Goal: Entertainment & Leisure: Consume media (video, audio)

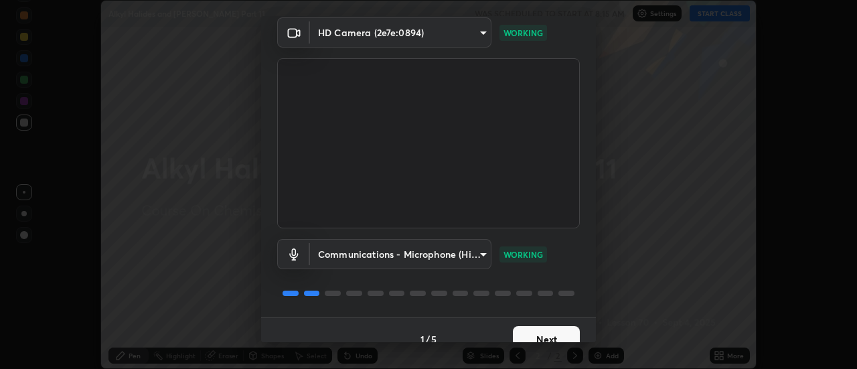
scroll to position [70, 0]
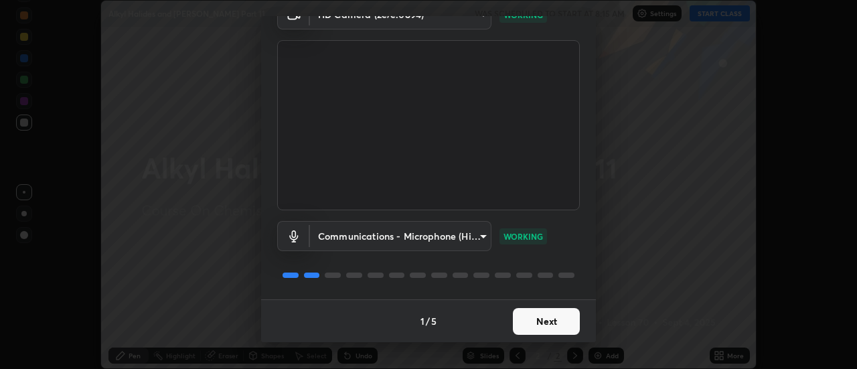
click at [558, 325] on button "Next" at bounding box center [546, 321] width 67 height 27
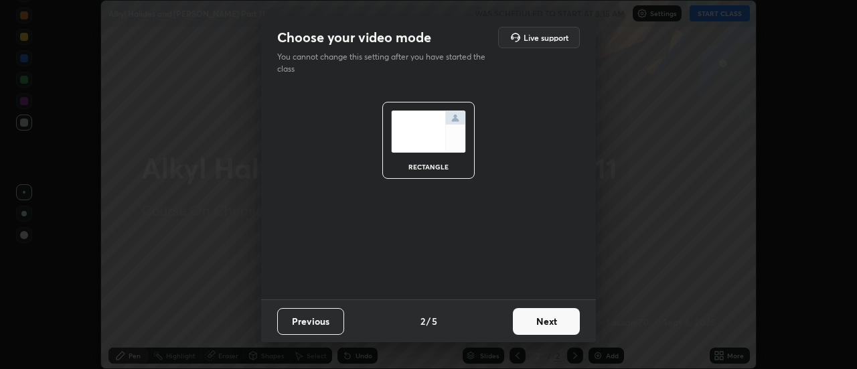
scroll to position [0, 0]
click at [554, 320] on button "Next" at bounding box center [546, 321] width 67 height 27
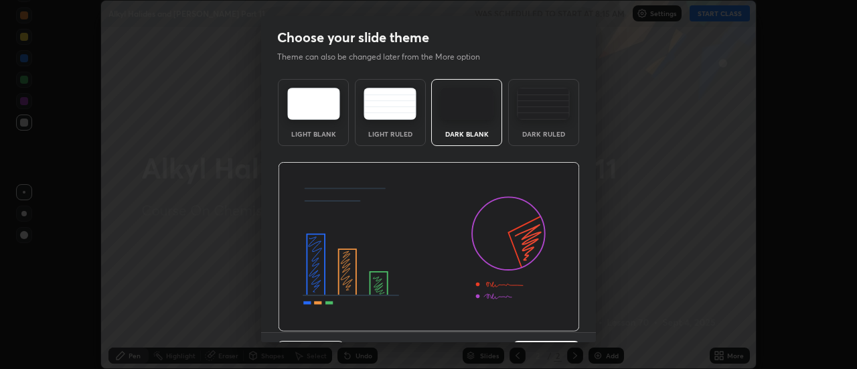
scroll to position [33, 0]
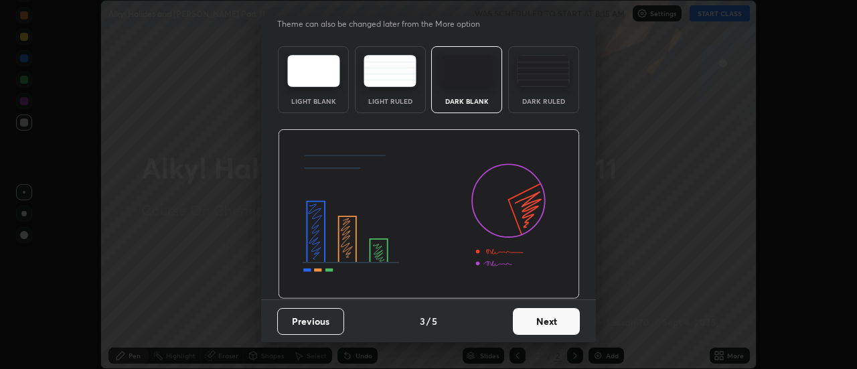
click at [553, 315] on button "Next" at bounding box center [546, 321] width 67 height 27
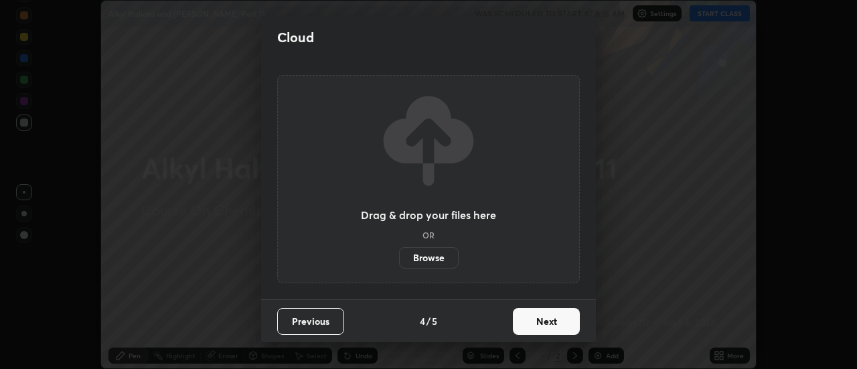
scroll to position [0, 0]
click at [552, 322] on button "Next" at bounding box center [546, 321] width 67 height 27
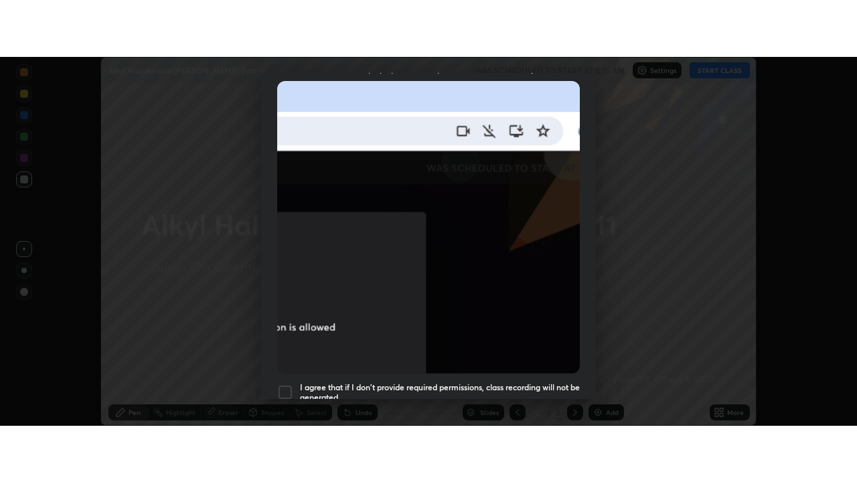
scroll to position [343, 0]
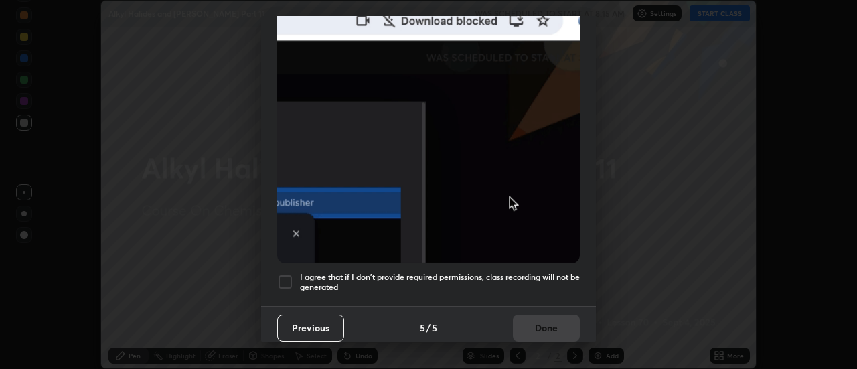
click at [553, 272] on h5 "I agree that if I don't provide required permissions, class recording will not …" at bounding box center [440, 282] width 280 height 21
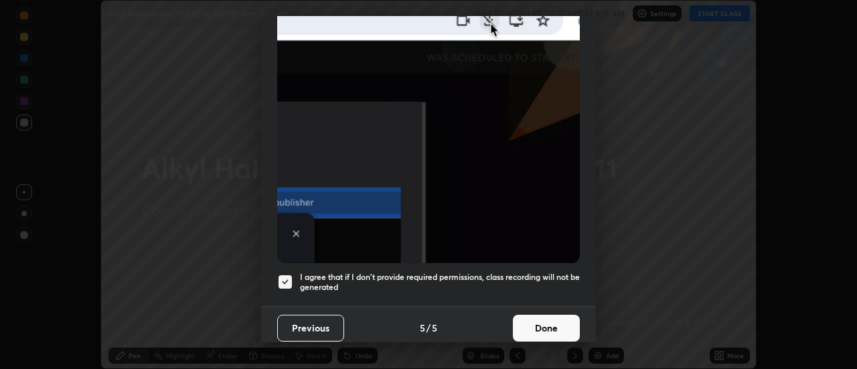
click at [548, 315] on button "Done" at bounding box center [546, 328] width 67 height 27
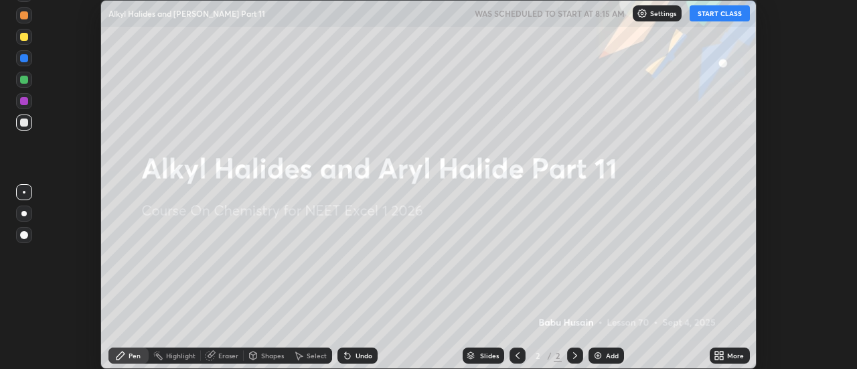
click at [712, 16] on button "START CLASS" at bounding box center [720, 13] width 60 height 16
click at [718, 356] on icon at bounding box center [719, 355] width 11 height 11
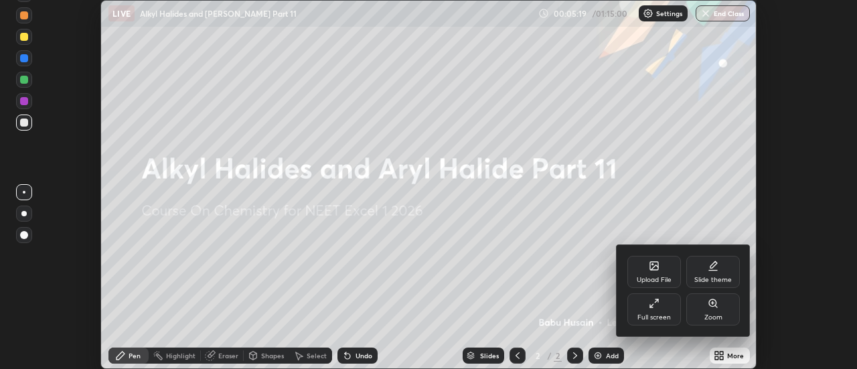
click at [645, 312] on div "Full screen" at bounding box center [654, 309] width 54 height 32
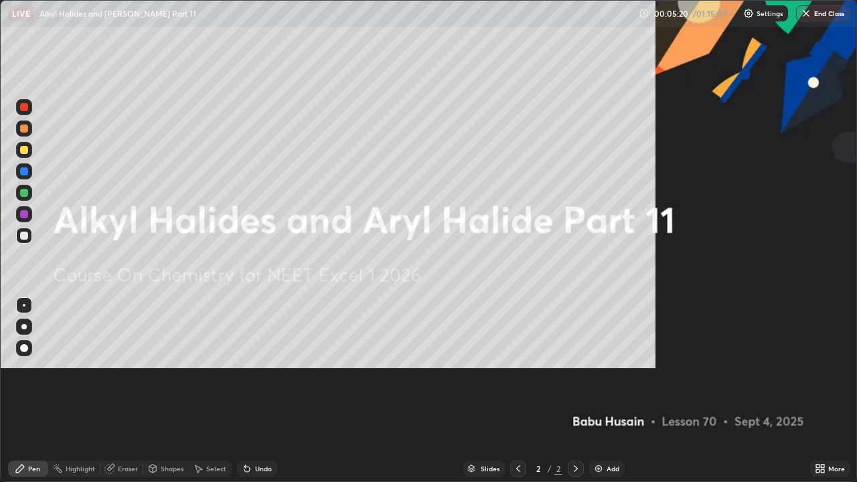
scroll to position [482, 857]
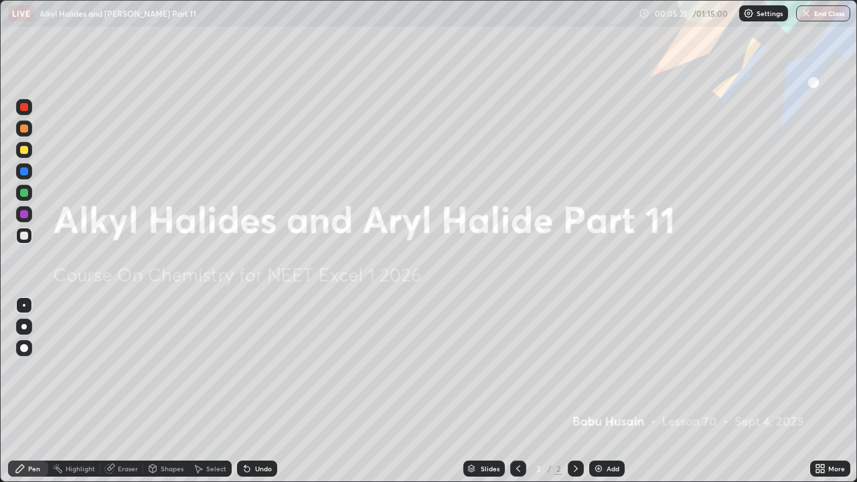
click at [598, 368] on img at bounding box center [598, 468] width 11 height 11
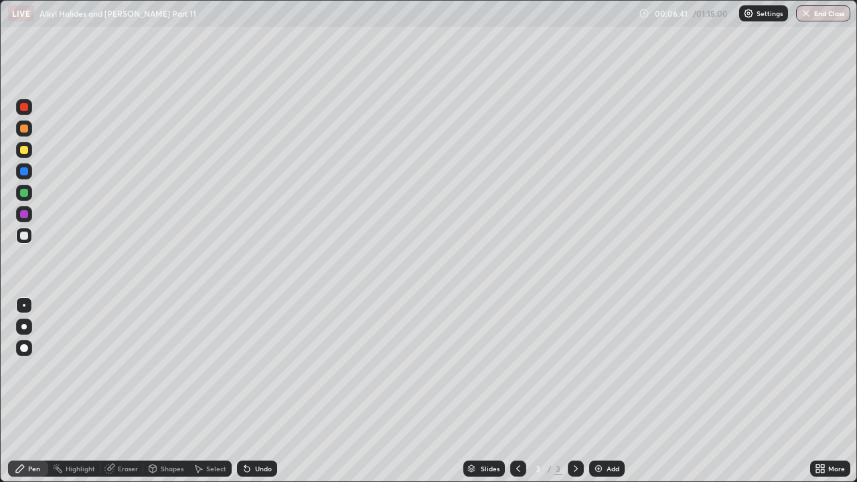
click at [26, 129] on div at bounding box center [24, 129] width 8 height 8
click at [24, 151] on div at bounding box center [24, 150] width 8 height 8
click at [25, 151] on div at bounding box center [24, 150] width 8 height 8
click at [25, 237] on div at bounding box center [24, 236] width 8 height 8
click at [25, 235] on div at bounding box center [24, 236] width 8 height 8
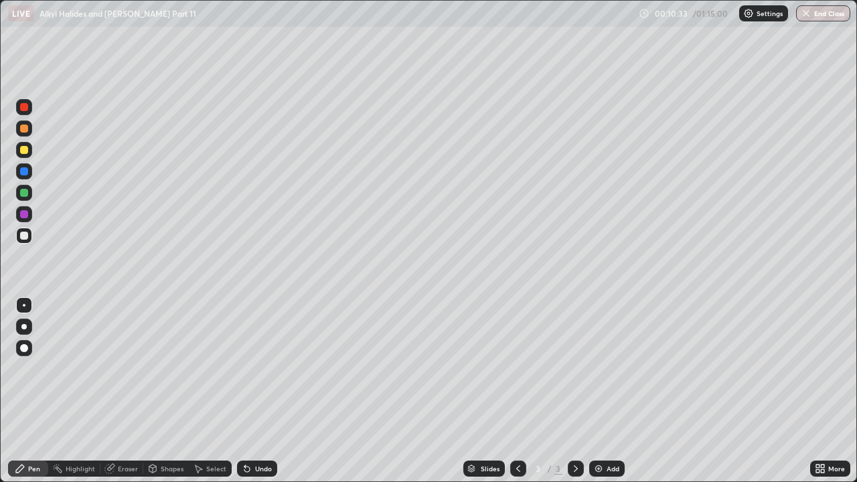
click at [25, 194] on div at bounding box center [24, 193] width 8 height 8
click at [25, 151] on div at bounding box center [24, 150] width 8 height 8
click at [23, 236] on div at bounding box center [24, 236] width 8 height 8
click at [23, 219] on div at bounding box center [24, 214] width 16 height 16
click at [23, 235] on div at bounding box center [24, 236] width 8 height 8
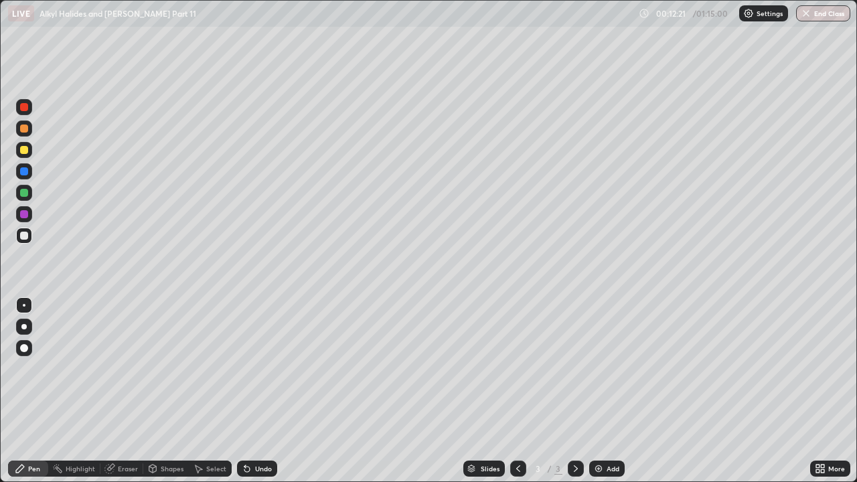
click at [24, 151] on div at bounding box center [24, 150] width 8 height 8
click at [21, 232] on div at bounding box center [24, 236] width 8 height 8
click at [252, 368] on div "Undo" at bounding box center [257, 469] width 40 height 16
click at [255, 368] on div "Undo" at bounding box center [263, 468] width 17 height 7
click at [259, 368] on div "Undo" at bounding box center [263, 468] width 17 height 7
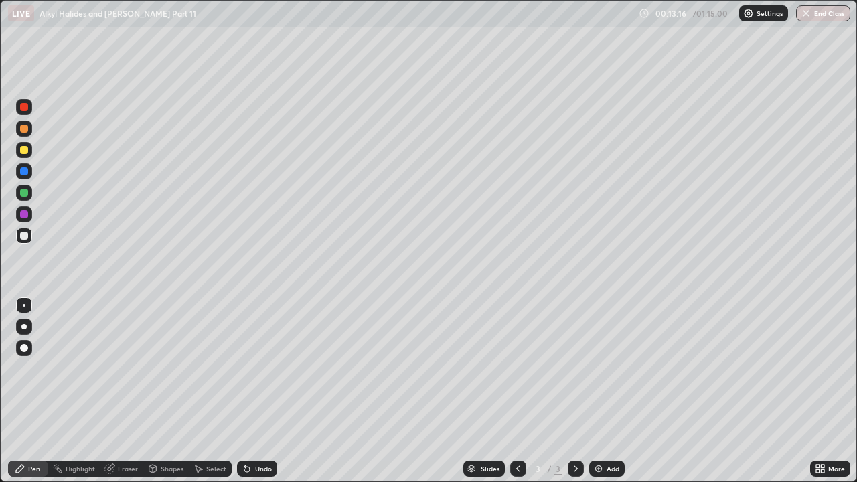
click at [259, 368] on div "Undo" at bounding box center [263, 468] width 17 height 7
click at [260, 368] on div "Undo" at bounding box center [263, 468] width 17 height 7
click at [25, 150] on div at bounding box center [24, 150] width 8 height 8
click at [27, 233] on div at bounding box center [24, 236] width 8 height 8
click at [23, 216] on div at bounding box center [24, 214] width 8 height 8
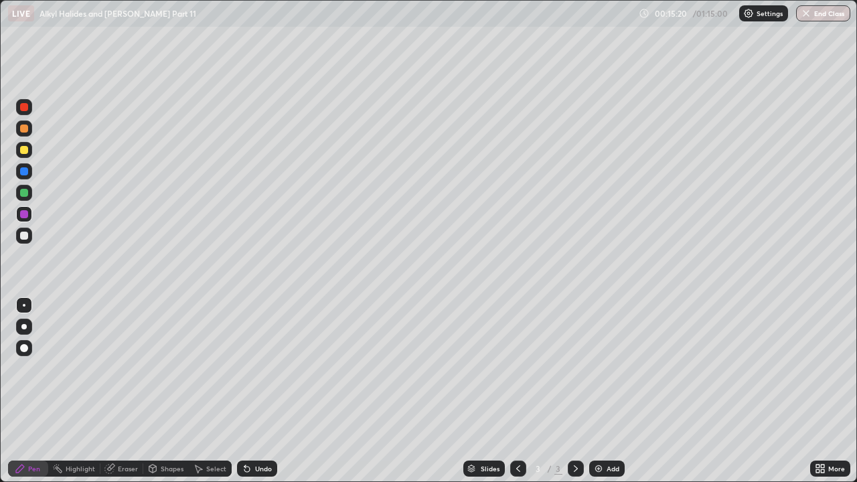
click at [599, 368] on img at bounding box center [598, 468] width 11 height 11
click at [24, 127] on div at bounding box center [24, 129] width 8 height 8
click at [24, 236] on div at bounding box center [24, 236] width 8 height 8
click at [27, 193] on div at bounding box center [24, 193] width 8 height 8
click at [25, 236] on div at bounding box center [24, 236] width 8 height 8
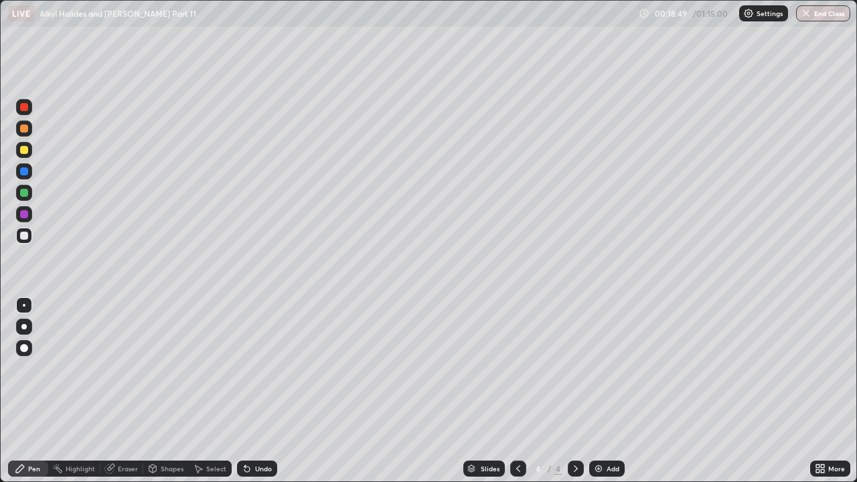
click at [250, 368] on icon at bounding box center [247, 468] width 11 height 11
click at [254, 368] on div "Undo" at bounding box center [257, 469] width 40 height 16
click at [25, 215] on div at bounding box center [24, 214] width 8 height 8
click at [23, 236] on div at bounding box center [24, 236] width 8 height 8
click at [604, 368] on div "Add" at bounding box center [606, 469] width 35 height 16
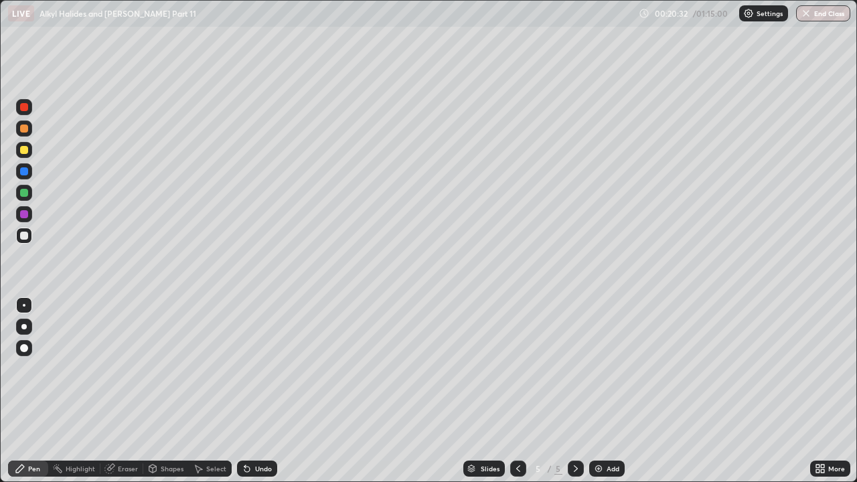
click at [23, 131] on div at bounding box center [24, 129] width 8 height 8
click at [23, 153] on div at bounding box center [24, 150] width 8 height 8
click at [252, 368] on div "Undo" at bounding box center [257, 469] width 40 height 16
click at [250, 368] on div "Undo" at bounding box center [257, 469] width 40 height 16
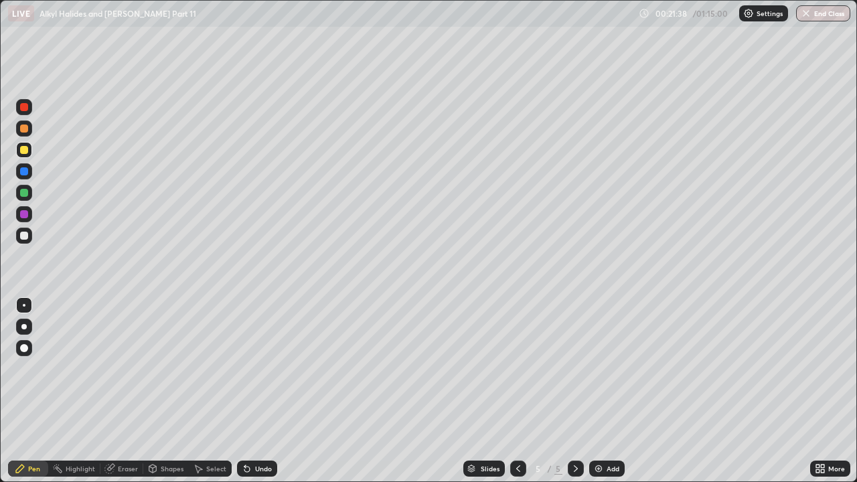
click at [252, 368] on div "Undo" at bounding box center [257, 469] width 40 height 16
click at [25, 131] on div at bounding box center [24, 129] width 8 height 8
click at [26, 236] on div at bounding box center [24, 236] width 8 height 8
click at [26, 151] on div at bounding box center [24, 150] width 8 height 8
click at [27, 146] on div at bounding box center [24, 150] width 16 height 16
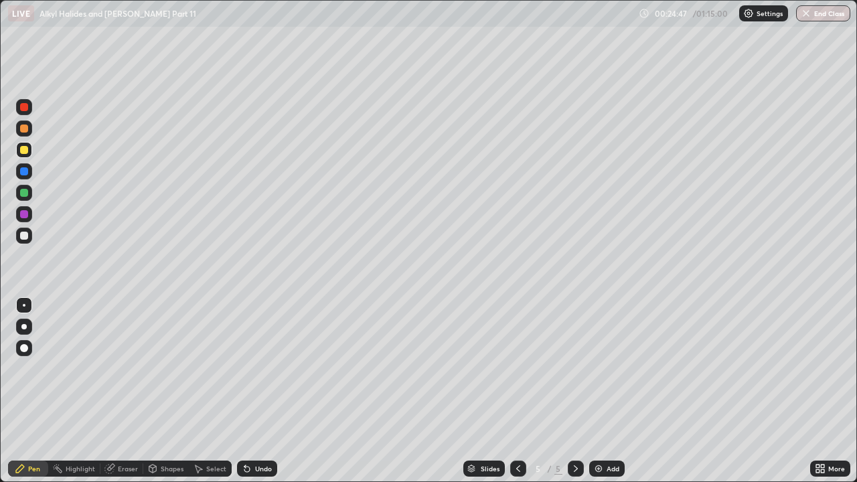
click at [23, 175] on div at bounding box center [24, 171] width 8 height 8
click at [264, 368] on div "Undo" at bounding box center [263, 468] width 17 height 7
click at [259, 368] on div "Undo" at bounding box center [263, 468] width 17 height 7
click at [257, 368] on div "Undo" at bounding box center [263, 468] width 17 height 7
click at [260, 368] on div "Undo" at bounding box center [263, 468] width 17 height 7
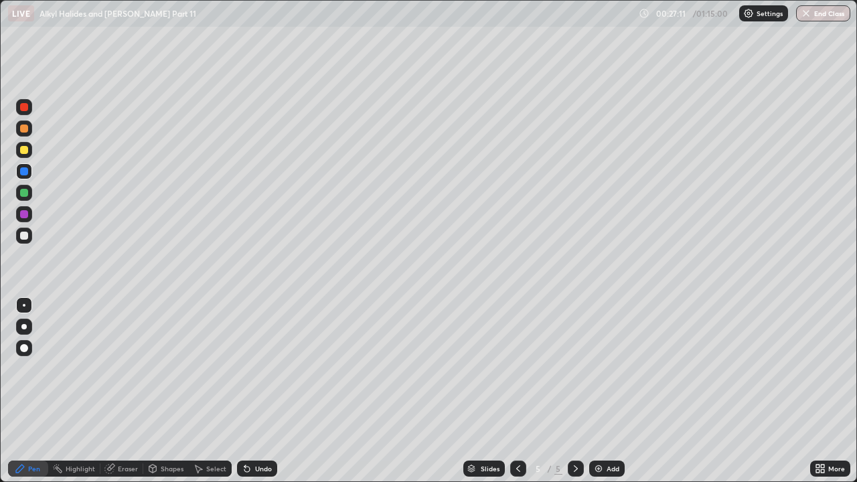
click at [260, 368] on div "Undo" at bounding box center [263, 468] width 17 height 7
click at [25, 200] on div at bounding box center [24, 193] width 16 height 16
click at [604, 368] on div "Add" at bounding box center [606, 469] width 35 height 16
click at [27, 152] on div at bounding box center [24, 150] width 8 height 8
click at [24, 238] on div at bounding box center [24, 236] width 8 height 8
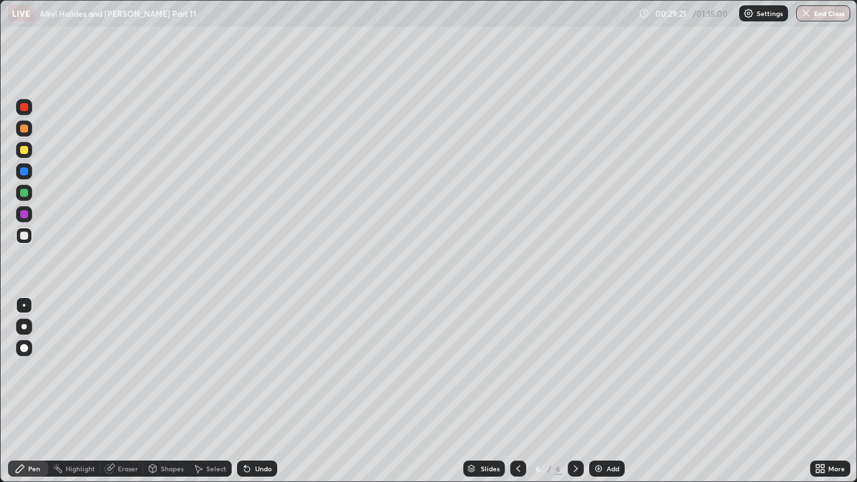
click at [24, 151] on div at bounding box center [24, 150] width 8 height 8
click at [29, 192] on div at bounding box center [24, 193] width 16 height 16
click at [26, 173] on div at bounding box center [24, 171] width 8 height 8
click at [22, 153] on div at bounding box center [24, 150] width 8 height 8
click at [22, 132] on div at bounding box center [24, 129] width 8 height 8
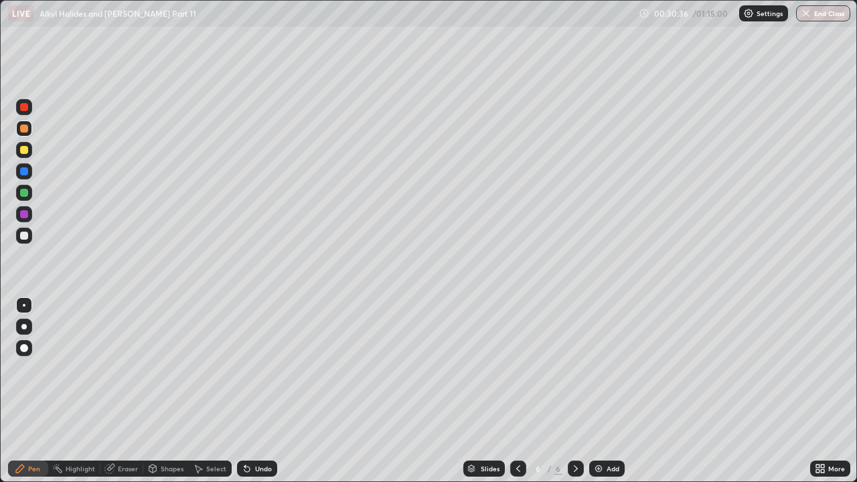
click at [255, 368] on div "Undo" at bounding box center [263, 468] width 17 height 7
click at [116, 368] on div "Eraser" at bounding box center [121, 469] width 43 height 16
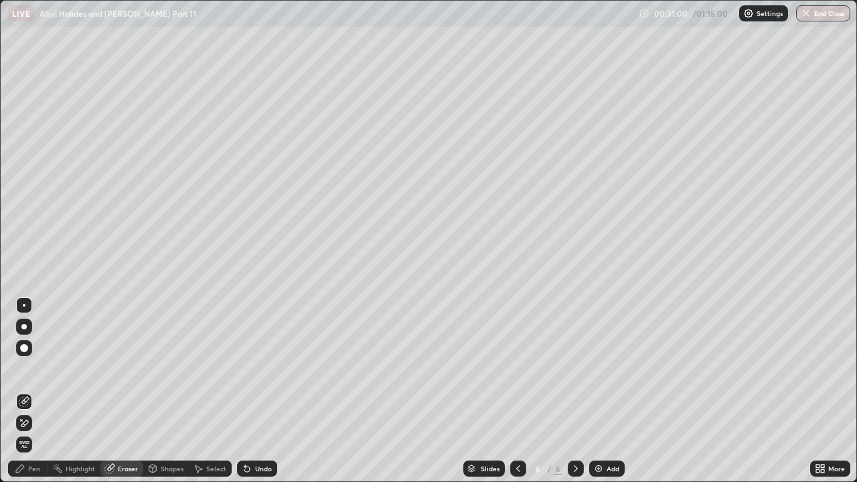
click at [31, 368] on div "Pen" at bounding box center [34, 468] width 12 height 7
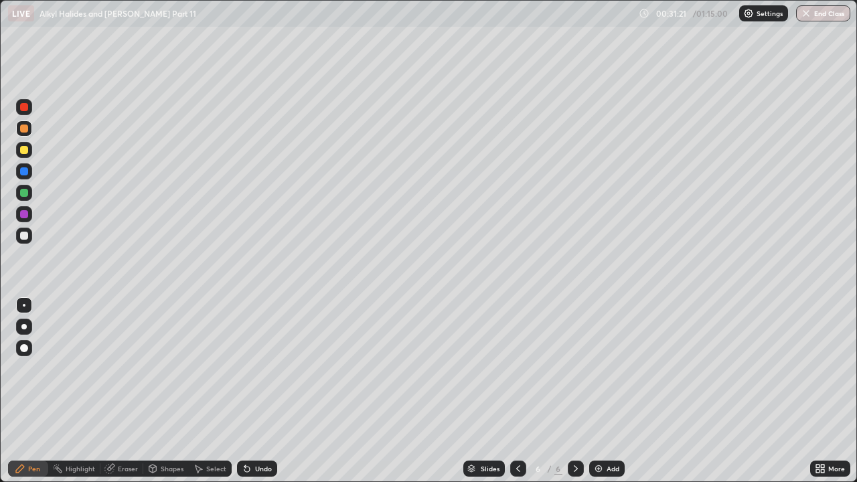
click at [25, 175] on div at bounding box center [24, 171] width 8 height 8
click at [24, 233] on div at bounding box center [24, 236] width 8 height 8
click at [250, 368] on icon at bounding box center [247, 468] width 11 height 11
click at [25, 196] on div at bounding box center [24, 193] width 8 height 8
click at [27, 215] on div at bounding box center [24, 214] width 8 height 8
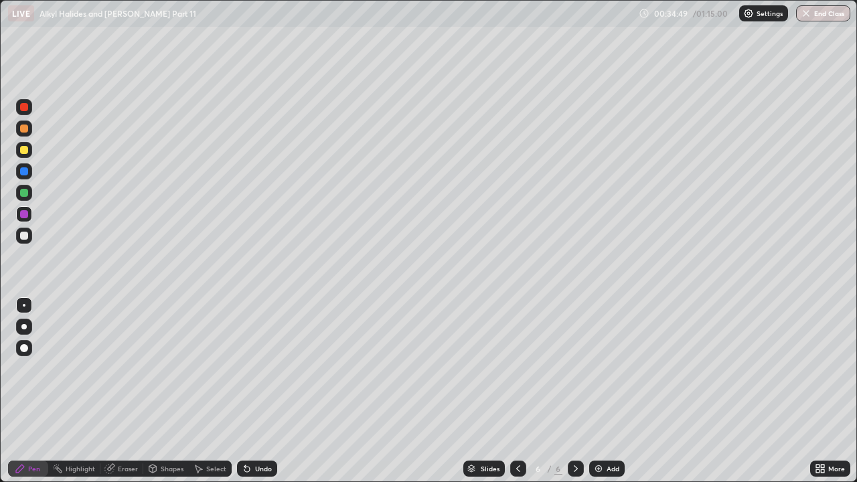
click at [25, 232] on div at bounding box center [24, 236] width 8 height 8
click at [24, 214] on div at bounding box center [24, 214] width 8 height 8
click at [261, 368] on div "Undo" at bounding box center [263, 468] width 17 height 7
click at [264, 368] on div "Undo" at bounding box center [263, 468] width 17 height 7
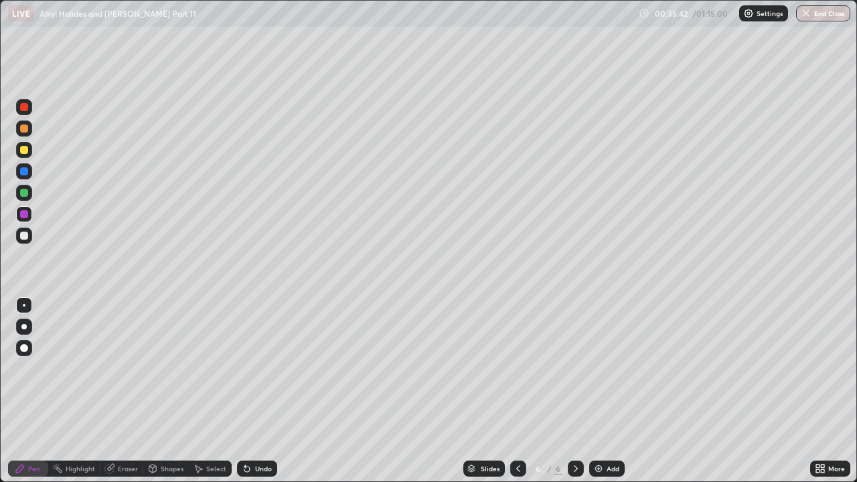
click at [271, 368] on div "Undo" at bounding box center [257, 469] width 40 height 16
click at [24, 191] on div at bounding box center [24, 193] width 8 height 8
click at [116, 368] on div "Eraser" at bounding box center [121, 469] width 43 height 16
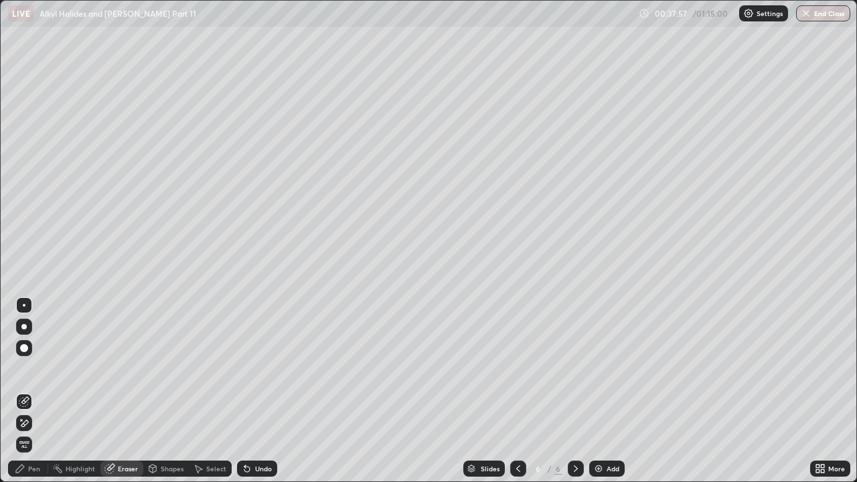
click at [602, 368] on img at bounding box center [598, 468] width 11 height 11
click at [29, 368] on div "Pen" at bounding box center [28, 469] width 40 height 16
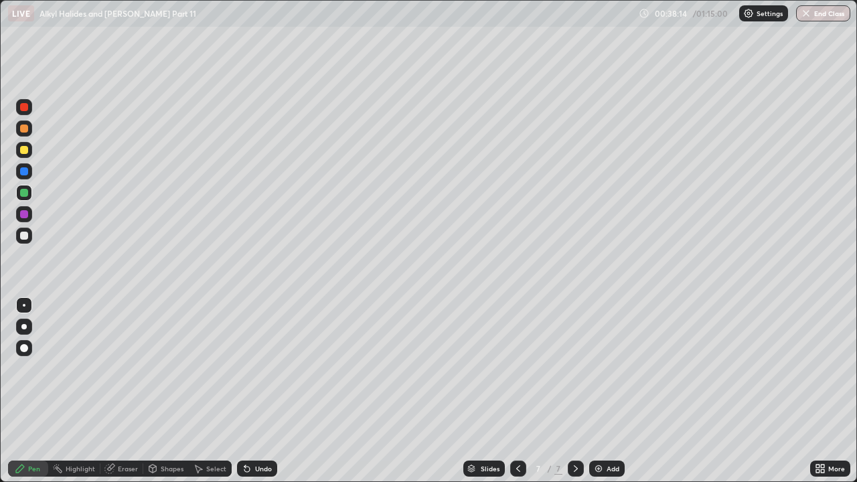
click at [26, 147] on div at bounding box center [24, 150] width 8 height 8
click at [25, 129] on div at bounding box center [24, 129] width 8 height 8
click at [23, 236] on div at bounding box center [24, 236] width 8 height 8
click at [24, 216] on div at bounding box center [24, 214] width 8 height 8
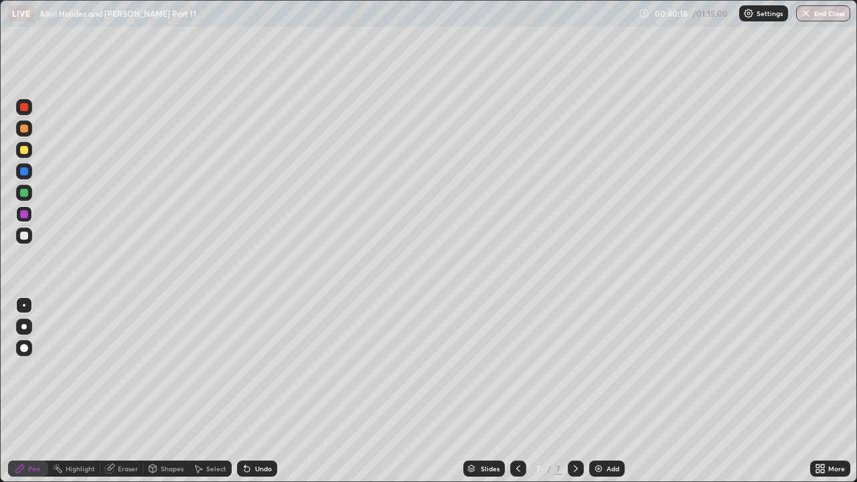
click at [27, 237] on div at bounding box center [24, 236] width 8 height 8
click at [19, 151] on div at bounding box center [24, 150] width 16 height 16
click at [607, 368] on div "Add" at bounding box center [606, 469] width 35 height 16
click at [30, 153] on div at bounding box center [24, 150] width 16 height 16
click at [27, 125] on div at bounding box center [24, 129] width 8 height 8
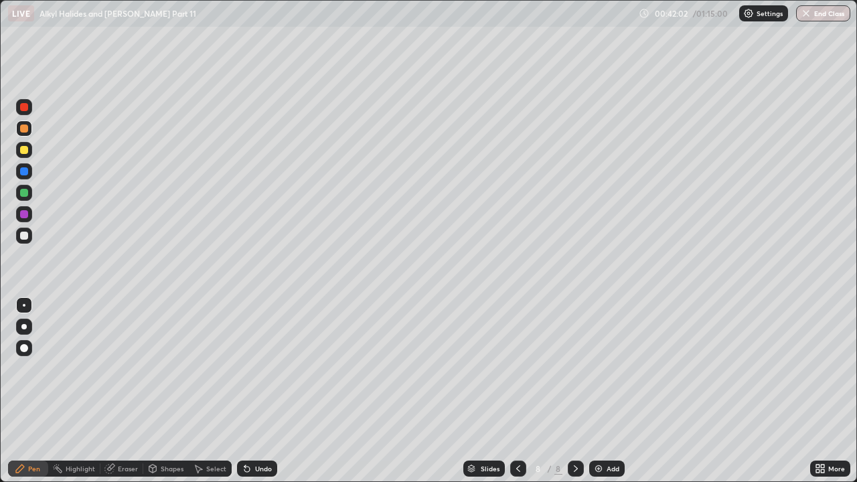
click at [247, 368] on icon at bounding box center [247, 468] width 11 height 11
click at [252, 368] on div "Undo" at bounding box center [257, 469] width 40 height 16
click at [250, 368] on icon at bounding box center [247, 468] width 11 height 11
click at [245, 368] on icon at bounding box center [246, 469] width 5 height 5
click at [251, 368] on div "Undo" at bounding box center [257, 469] width 40 height 16
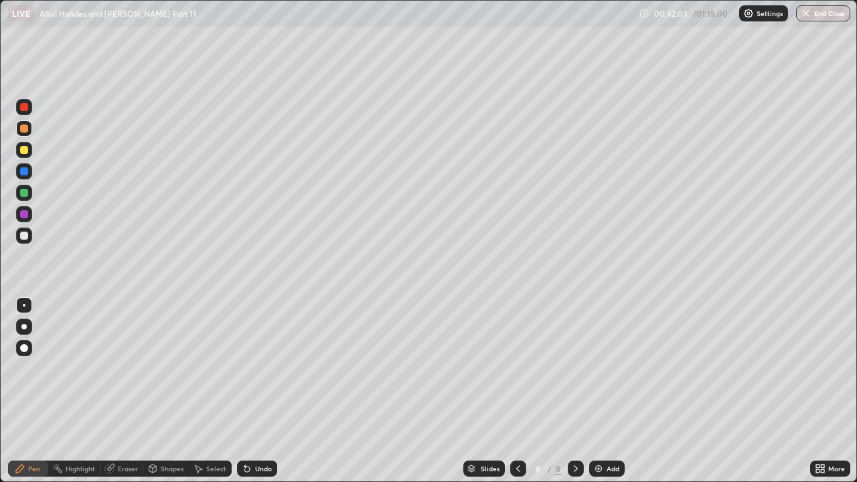
click at [246, 368] on div "Undo" at bounding box center [257, 469] width 40 height 16
click at [243, 368] on div "Undo" at bounding box center [257, 469] width 40 height 16
click at [242, 368] on icon at bounding box center [247, 468] width 11 height 11
click at [240, 368] on div "Undo" at bounding box center [257, 469] width 40 height 16
click at [242, 368] on div "Undo" at bounding box center [257, 469] width 40 height 16
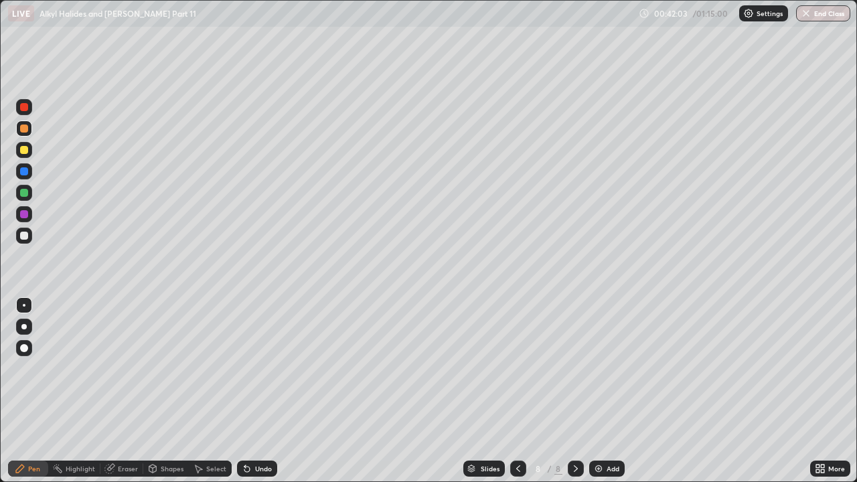
click at [240, 368] on div "Undo" at bounding box center [257, 469] width 40 height 16
click at [238, 368] on div "Undo" at bounding box center [257, 469] width 40 height 16
click at [239, 368] on div "Undo" at bounding box center [257, 469] width 40 height 16
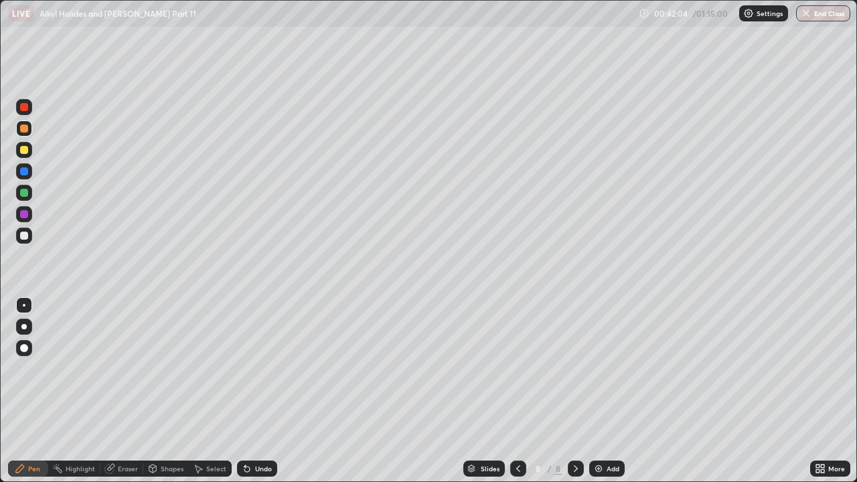
click at [238, 368] on div "Undo" at bounding box center [257, 469] width 40 height 16
click at [237, 368] on div "Undo" at bounding box center [257, 469] width 40 height 16
click at [24, 239] on div at bounding box center [24, 236] width 8 height 8
click at [22, 173] on div at bounding box center [24, 171] width 8 height 8
click at [603, 368] on div "Add" at bounding box center [606, 469] width 35 height 16
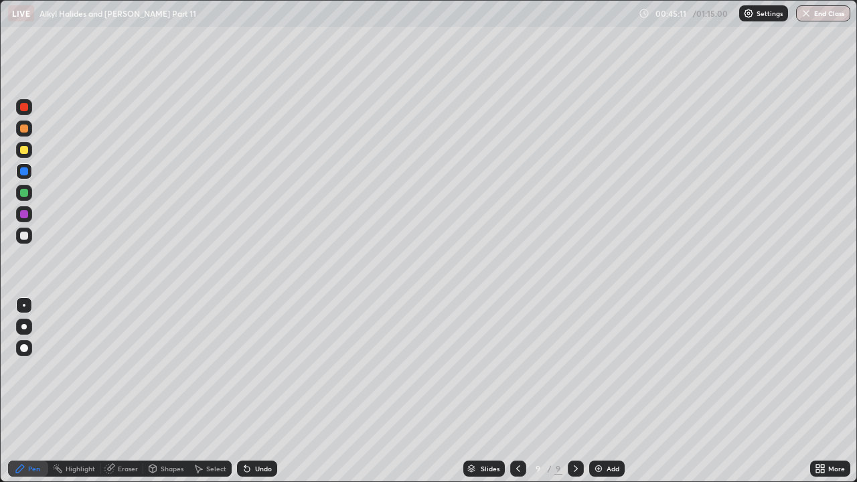
click at [27, 127] on div at bounding box center [24, 129] width 8 height 8
click at [26, 169] on div at bounding box center [24, 171] width 8 height 8
click at [116, 368] on div "Eraser" at bounding box center [121, 469] width 43 height 16
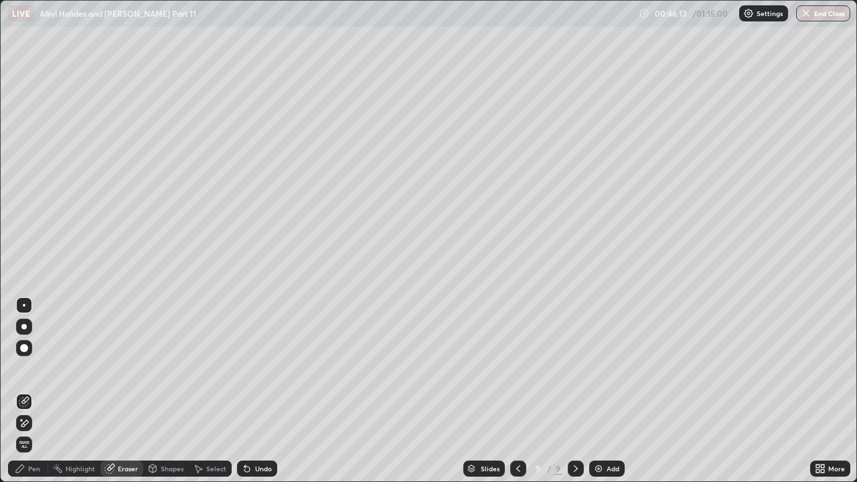
click at [31, 368] on div "Pen" at bounding box center [28, 469] width 40 height 16
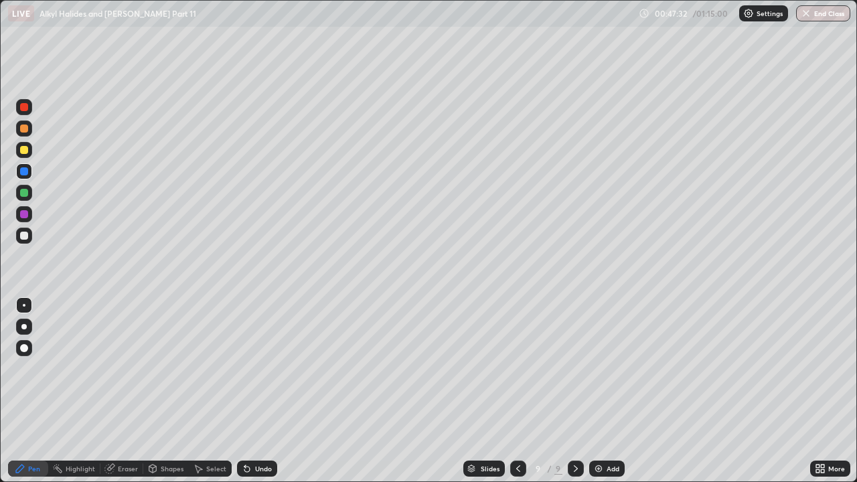
click at [25, 149] on div at bounding box center [24, 150] width 8 height 8
click at [25, 193] on div at bounding box center [24, 193] width 8 height 8
click at [23, 214] on div at bounding box center [24, 214] width 8 height 8
click at [27, 191] on div at bounding box center [24, 193] width 8 height 8
click at [25, 149] on div at bounding box center [24, 150] width 8 height 8
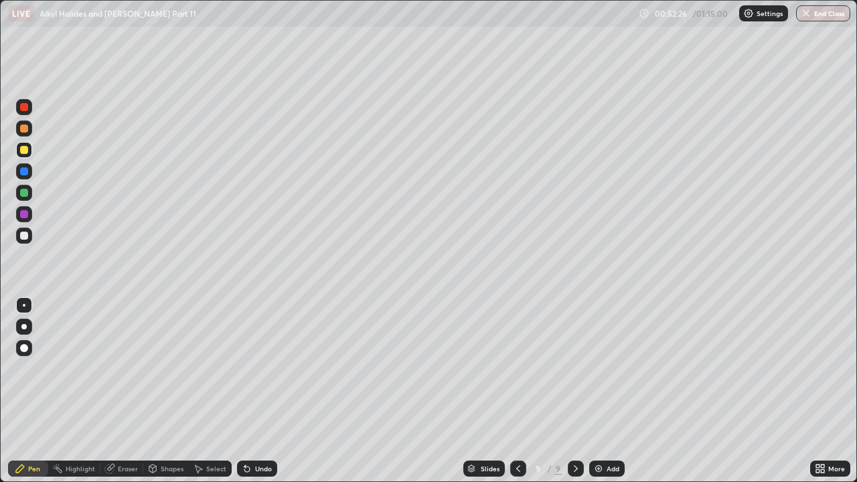
click at [25, 238] on div at bounding box center [24, 236] width 8 height 8
click at [25, 172] on div at bounding box center [24, 171] width 8 height 8
click at [601, 368] on img at bounding box center [598, 468] width 11 height 11
click at [25, 236] on div at bounding box center [24, 236] width 8 height 8
click at [27, 169] on div at bounding box center [24, 171] width 8 height 8
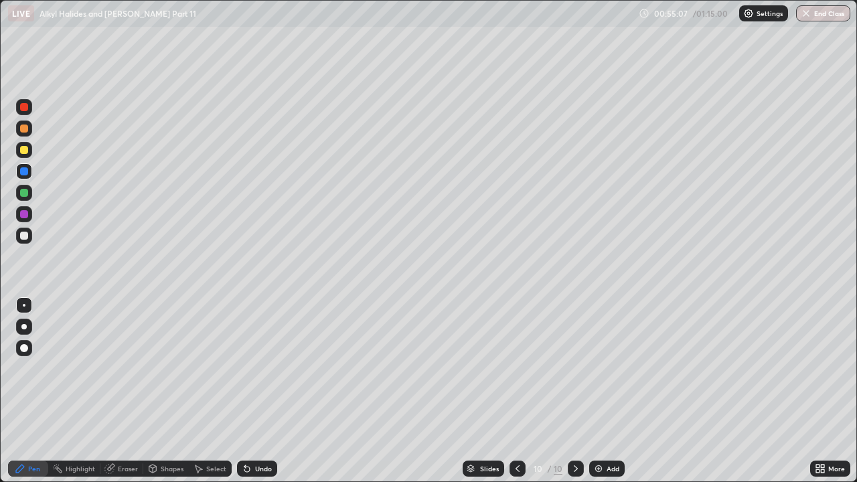
click at [29, 235] on div at bounding box center [24, 236] width 16 height 16
click at [25, 149] on div at bounding box center [24, 150] width 8 height 8
click at [153, 368] on icon at bounding box center [153, 470] width 0 height 5
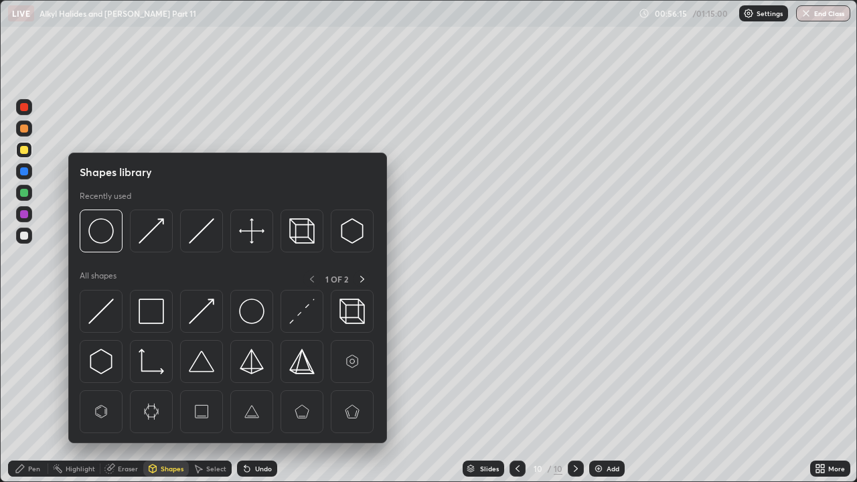
click at [110, 368] on icon at bounding box center [109, 469] width 9 height 9
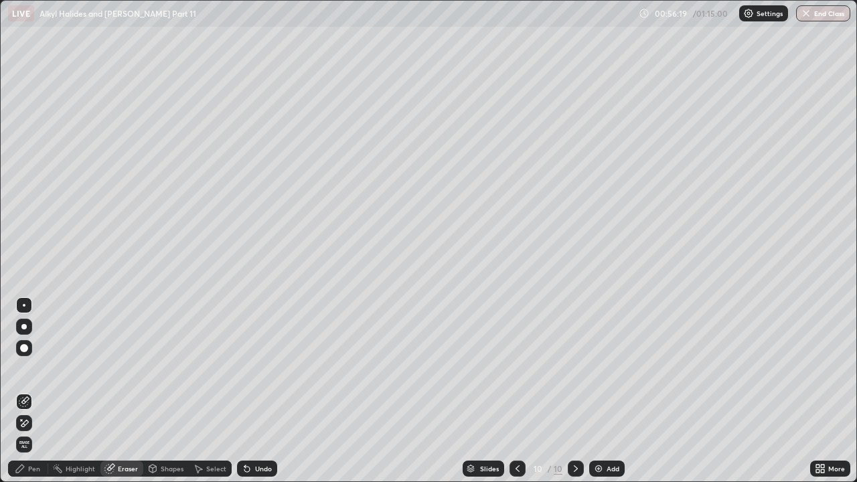
click at [29, 368] on div "Pen" at bounding box center [28, 469] width 40 height 16
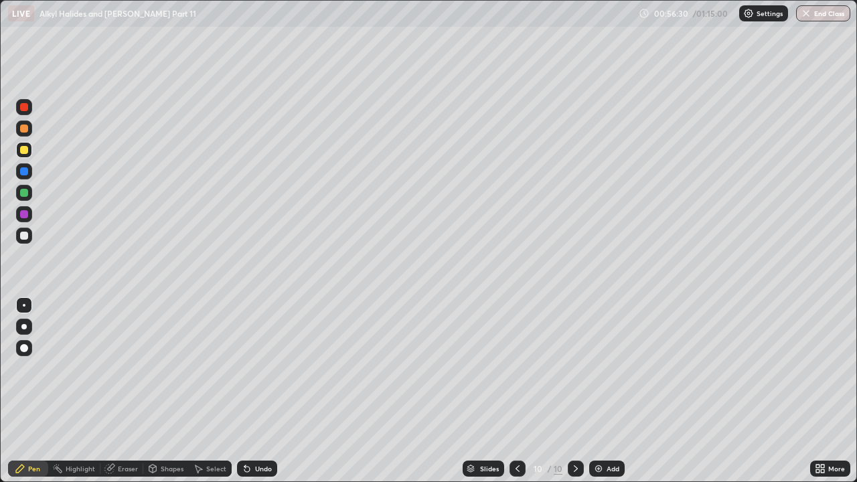
click at [600, 368] on img at bounding box center [598, 468] width 11 height 11
click at [27, 130] on div at bounding box center [24, 129] width 8 height 8
click at [25, 172] on div at bounding box center [24, 171] width 8 height 8
click at [255, 368] on div "Undo" at bounding box center [263, 468] width 17 height 7
click at [250, 368] on div "Undo" at bounding box center [257, 469] width 40 height 16
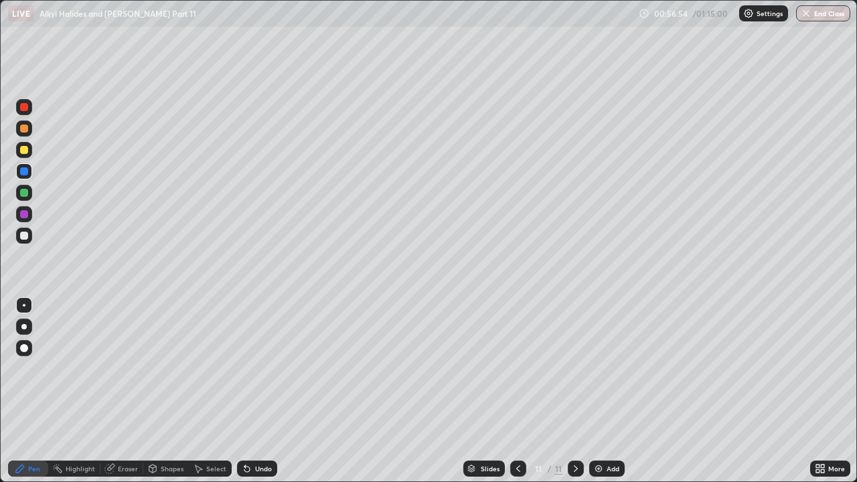
click at [260, 368] on div "Undo" at bounding box center [263, 468] width 17 height 7
click at [110, 368] on icon at bounding box center [110, 467] width 7 height 7
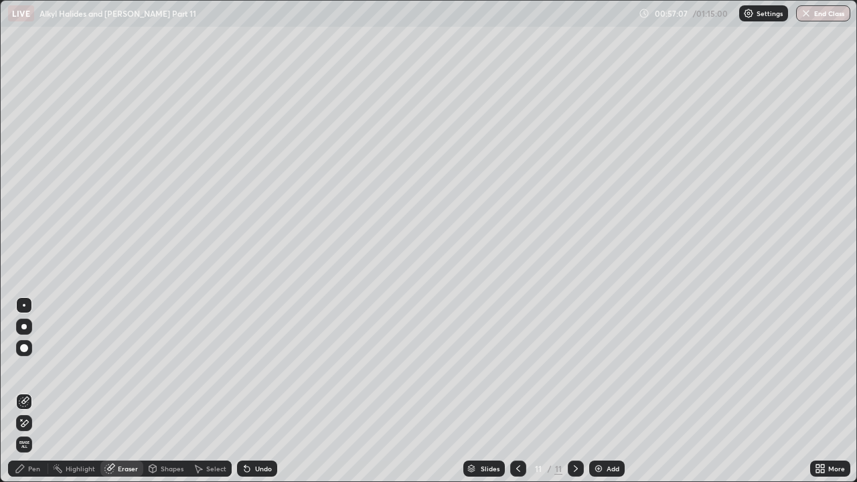
click at [29, 368] on div "Pen" at bounding box center [28, 469] width 40 height 16
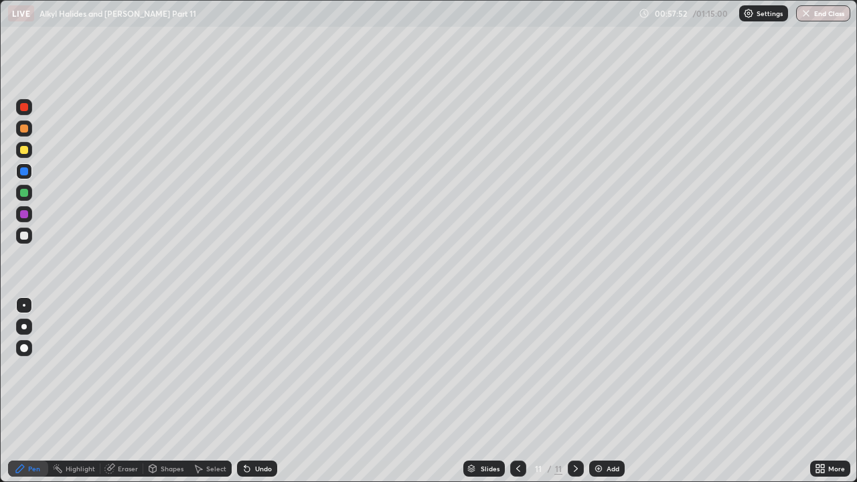
click at [255, 368] on div "Undo" at bounding box center [263, 468] width 17 height 7
click at [256, 368] on div "Undo" at bounding box center [263, 468] width 17 height 7
click at [257, 368] on div "Undo" at bounding box center [257, 469] width 40 height 16
click at [258, 368] on div "Undo" at bounding box center [257, 469] width 40 height 16
click at [25, 150] on div at bounding box center [24, 150] width 8 height 8
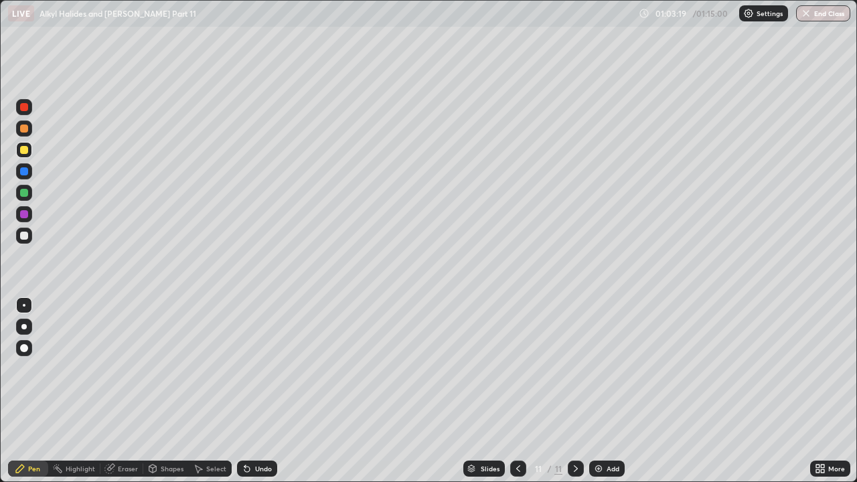
click at [260, 368] on div "Undo" at bounding box center [257, 469] width 40 height 16
click at [262, 368] on div "Undo" at bounding box center [263, 468] width 17 height 7
click at [820, 15] on button "End Class" at bounding box center [823, 13] width 54 height 16
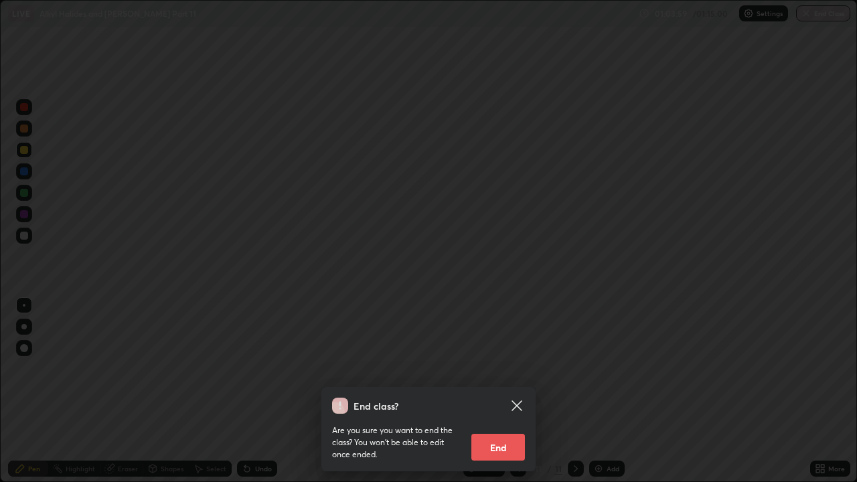
click at [505, 368] on button "End" at bounding box center [498, 447] width 54 height 27
